Goal: Information Seeking & Learning: Learn about a topic

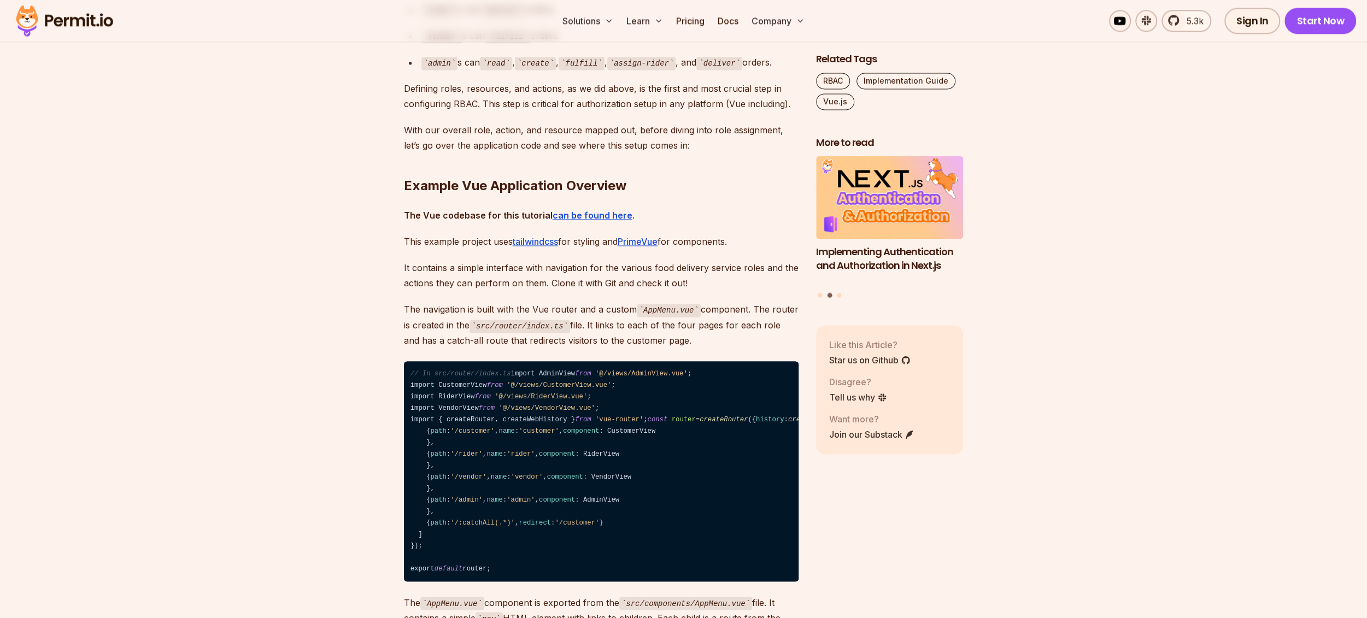
scroll to position [1476, 0]
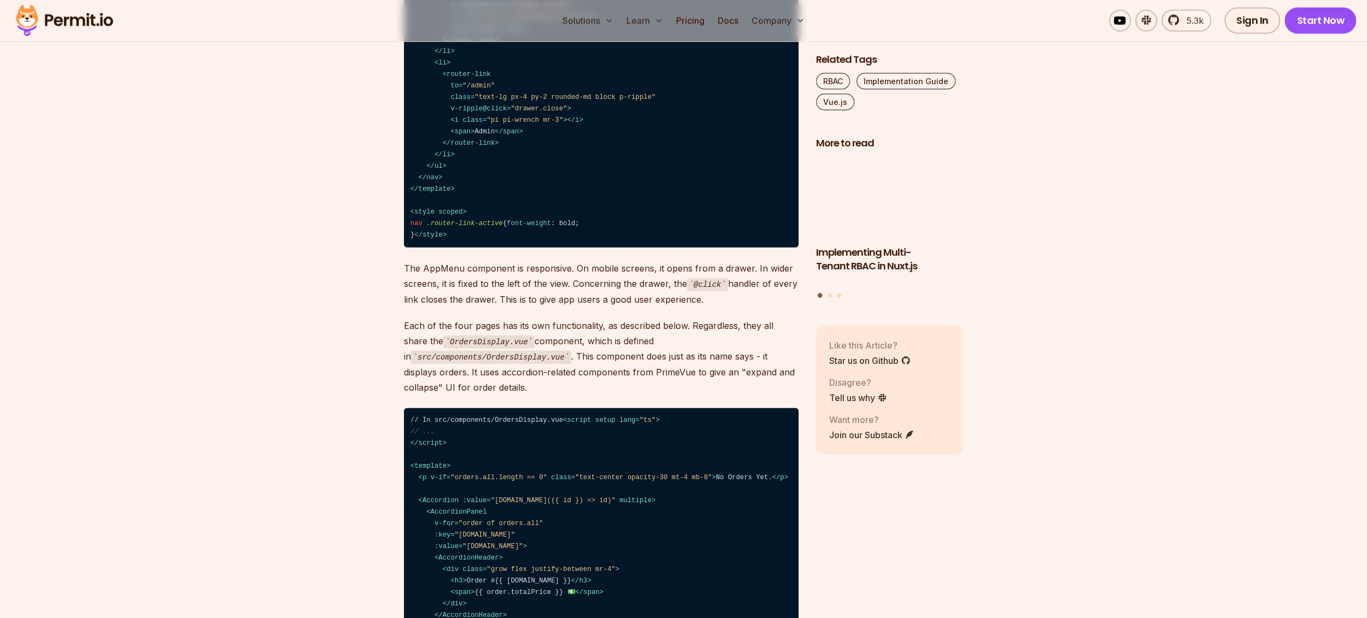
scroll to position [2570, 0]
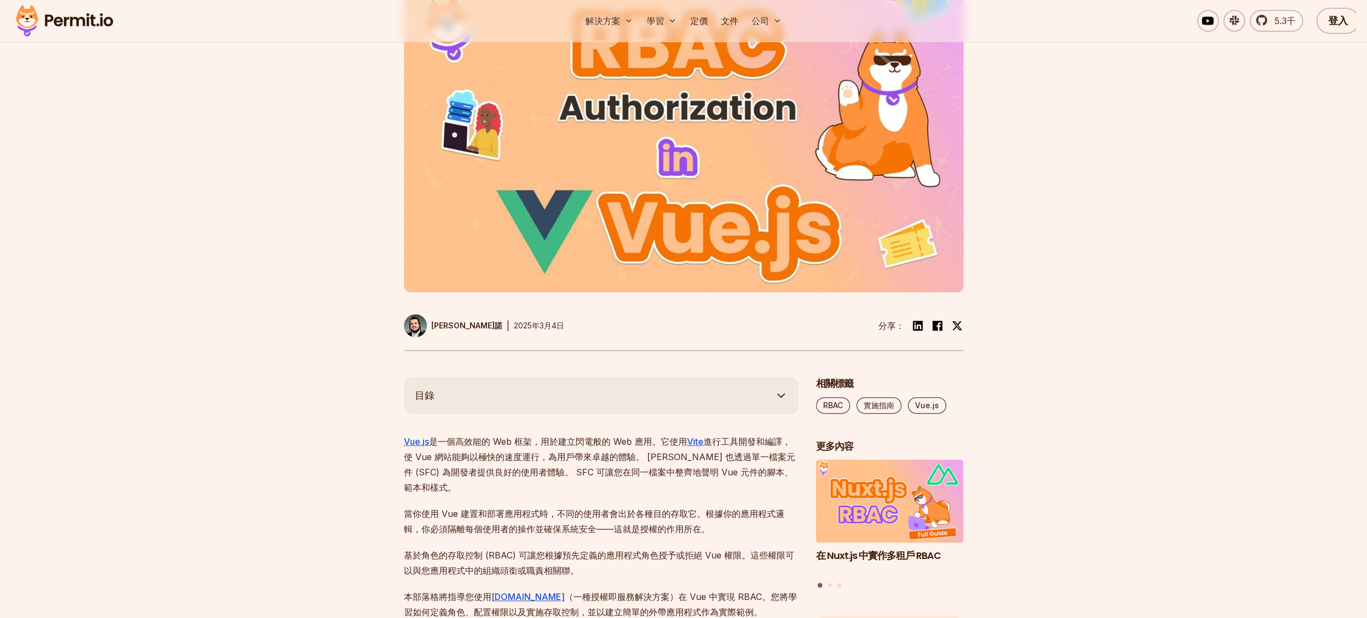
scroll to position [0, 0]
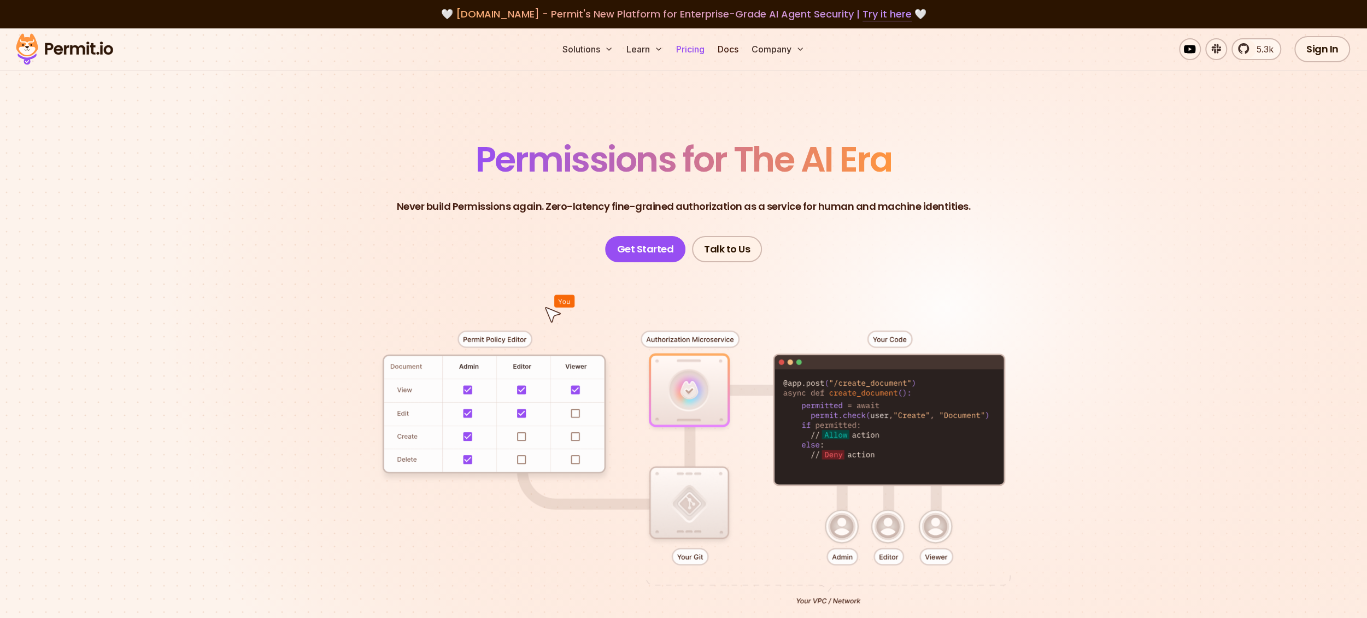
click at [693, 44] on link "Pricing" at bounding box center [690, 49] width 37 height 22
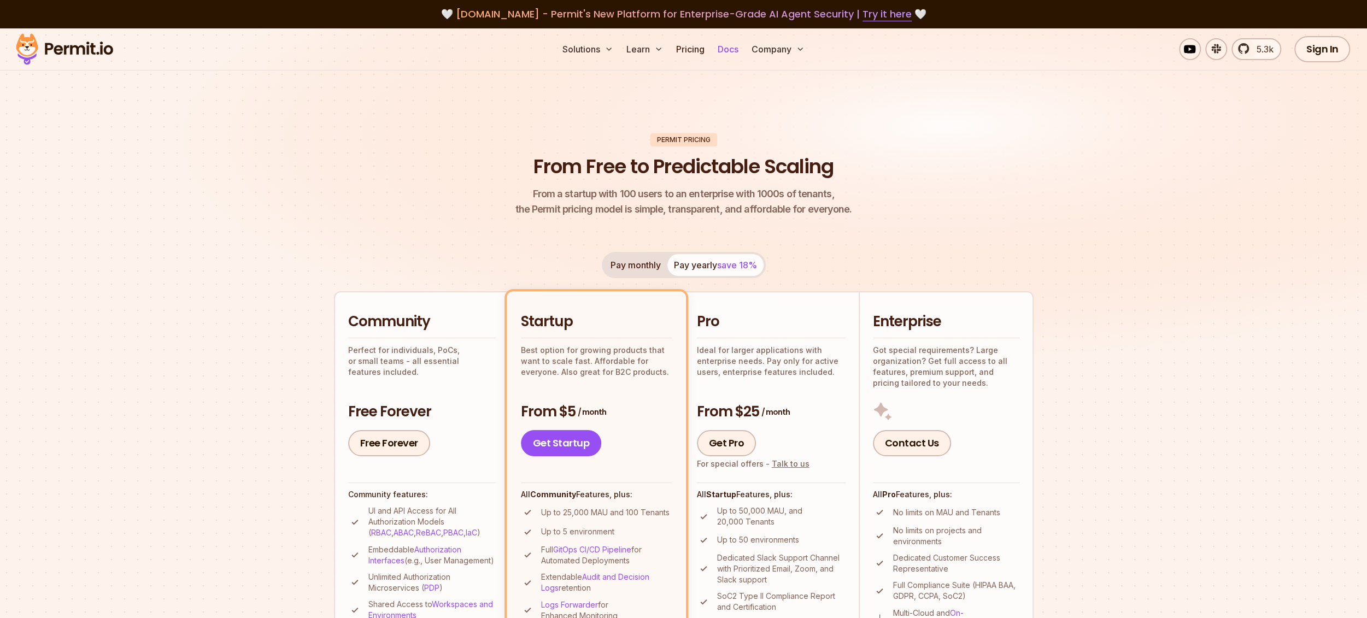
click at [728, 52] on link "Docs" at bounding box center [728, 49] width 30 height 22
